Goal: Navigation & Orientation: Find specific page/section

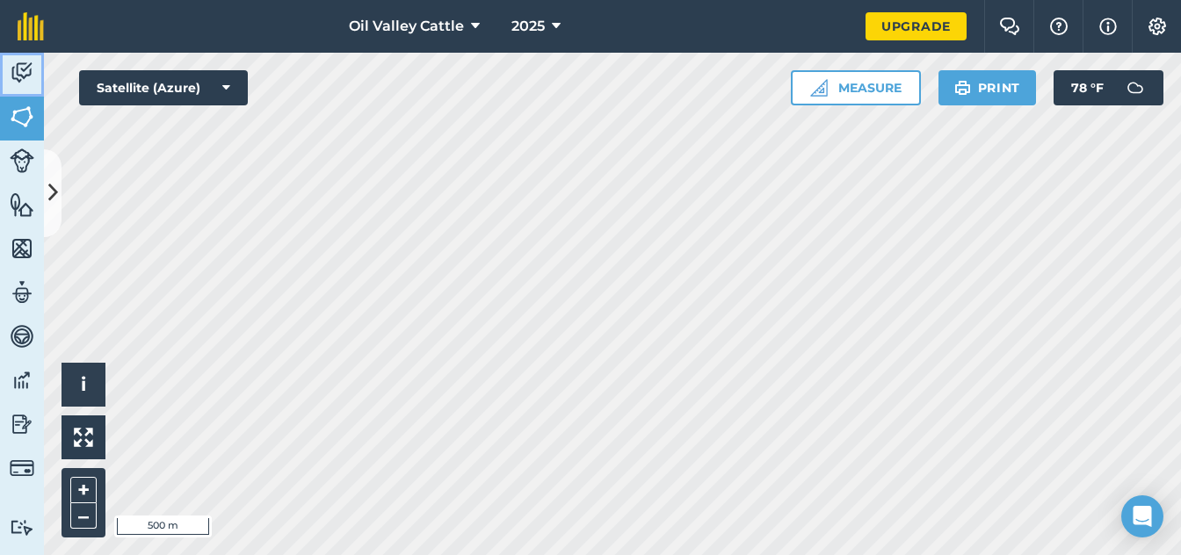
click at [17, 76] on img at bounding box center [22, 73] width 25 height 26
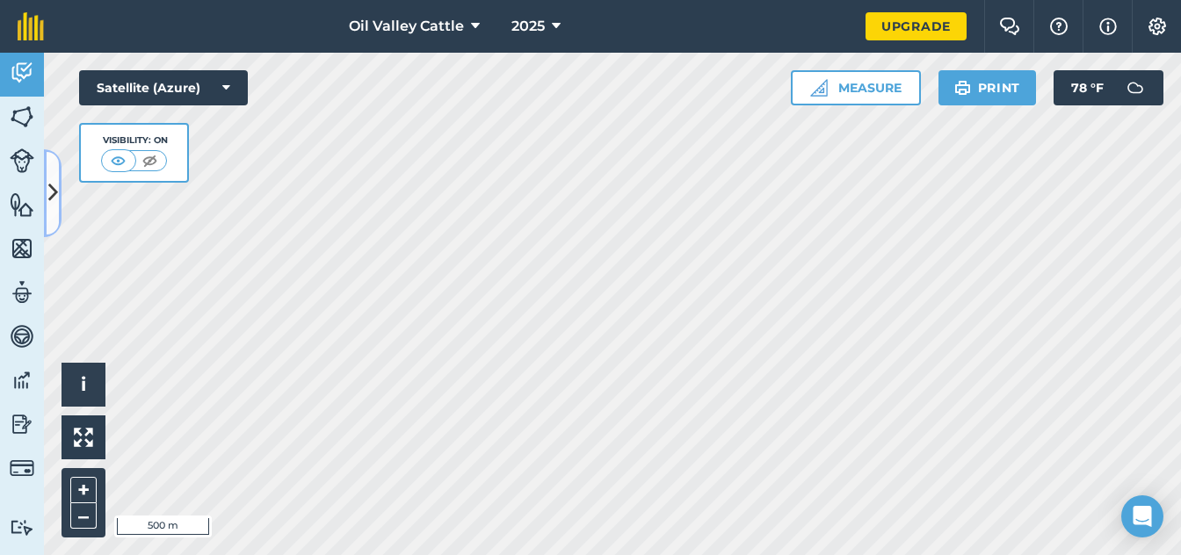
click at [55, 214] on button at bounding box center [53, 193] width 18 height 88
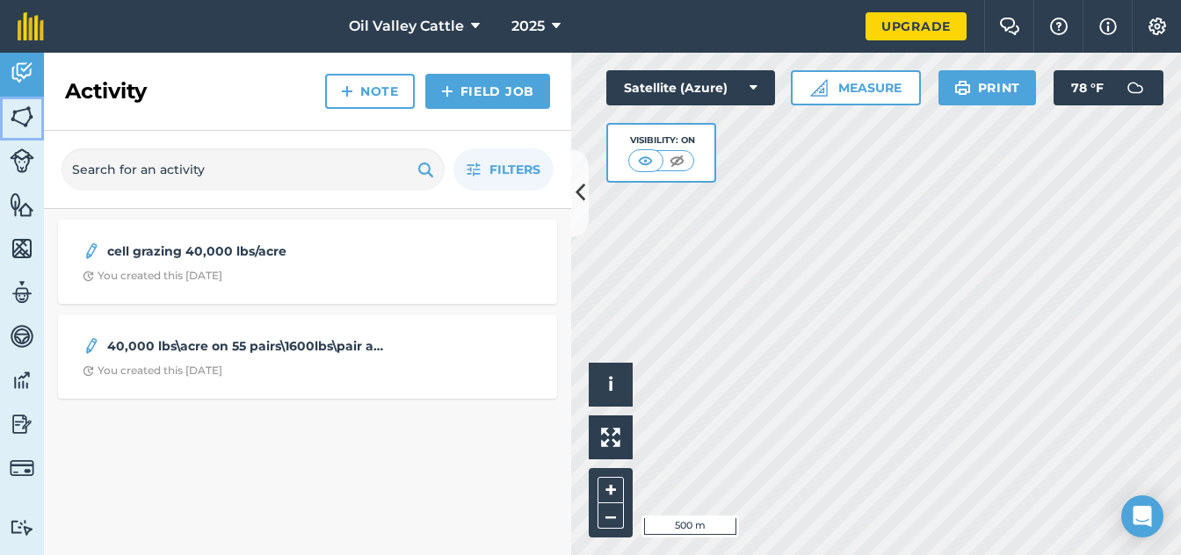
click at [21, 115] on img at bounding box center [22, 117] width 25 height 26
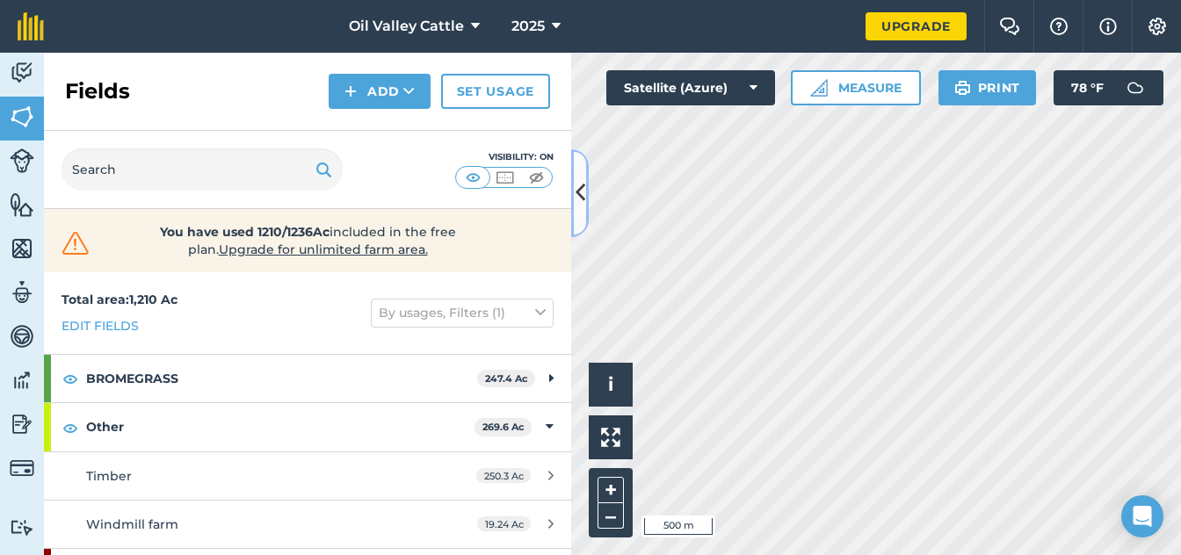
click at [577, 185] on icon at bounding box center [581, 193] width 10 height 31
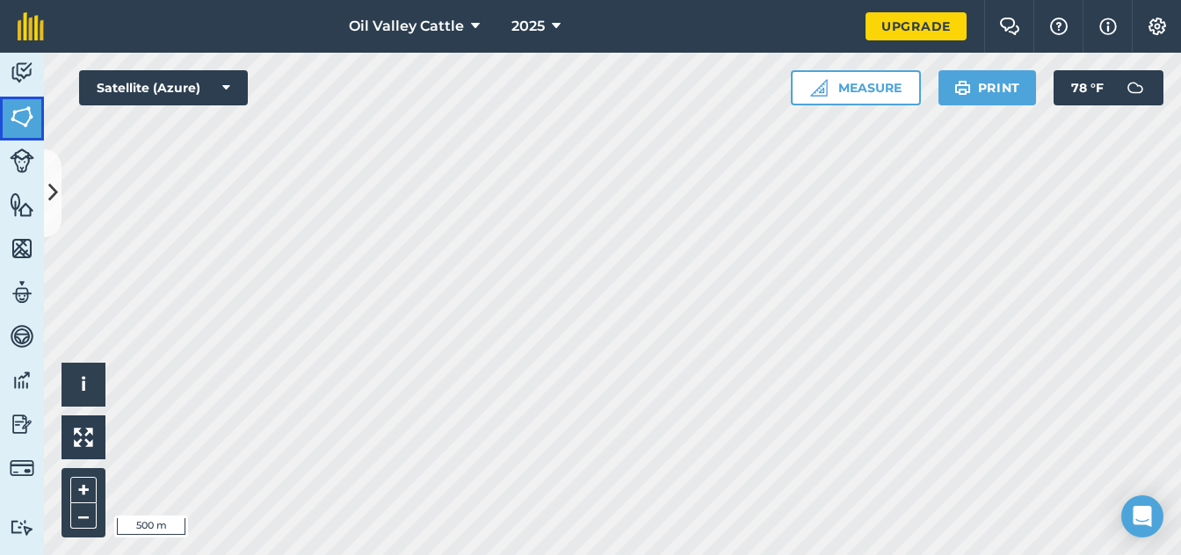
click at [15, 112] on img at bounding box center [22, 117] width 25 height 26
click at [48, 186] on icon at bounding box center [53, 193] width 10 height 31
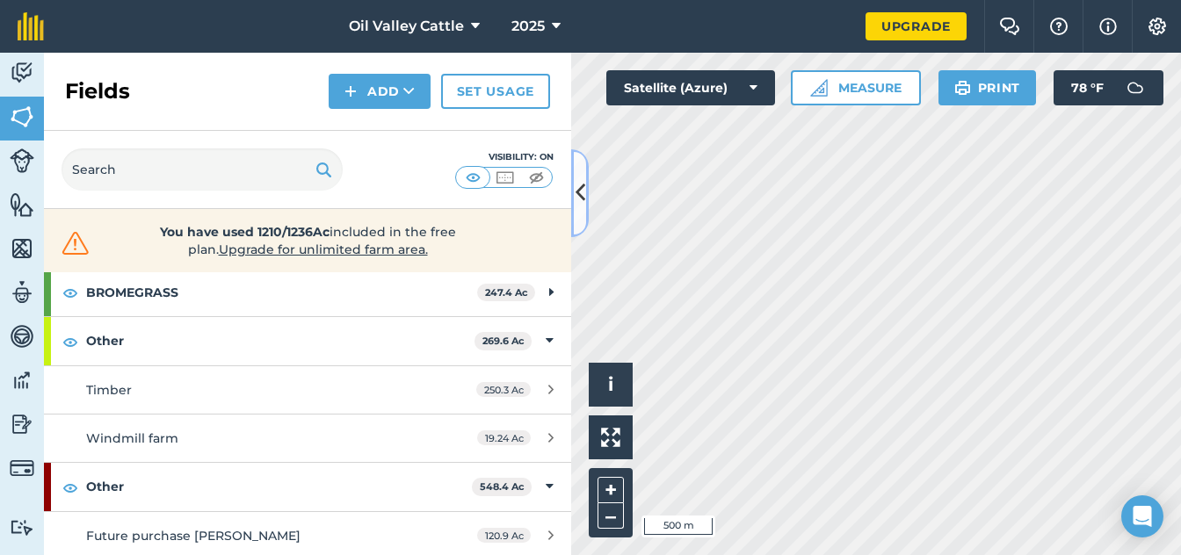
scroll to position [59, 0]
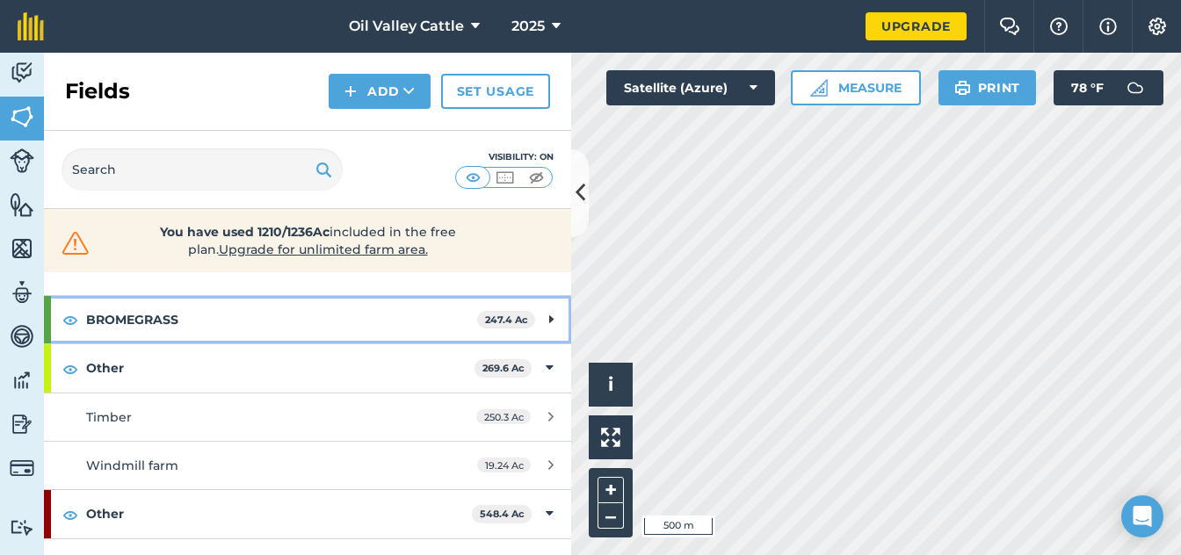
click at [529, 318] on div "BROMEGRASS 247.4 Ac" at bounding box center [307, 319] width 527 height 47
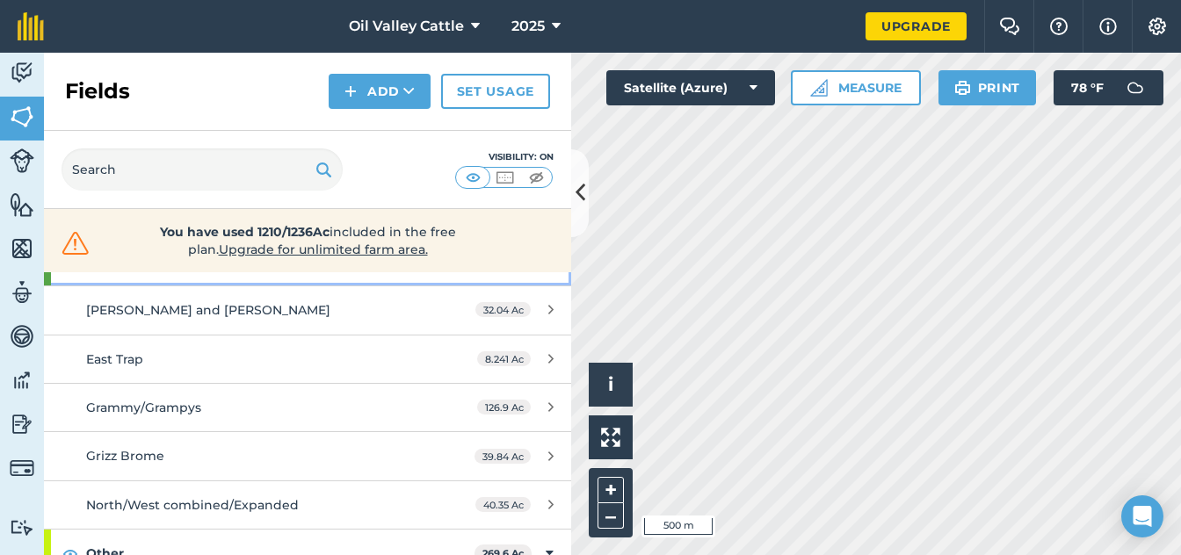
scroll to position [176, 0]
